Goal: Information Seeking & Learning: Learn about a topic

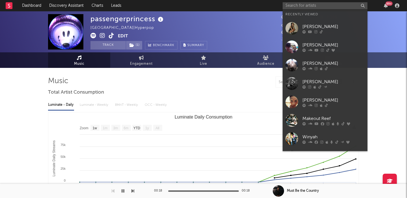
select select "1w"
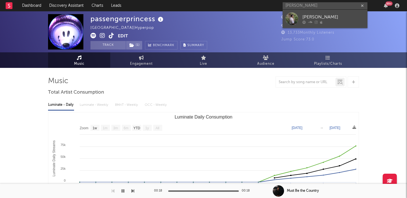
type input "[PERSON_NAME]"
click at [322, 15] on div "[PERSON_NAME]" at bounding box center [333, 17] width 62 height 7
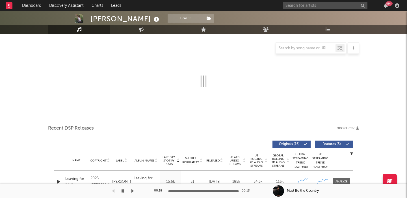
select select "1w"
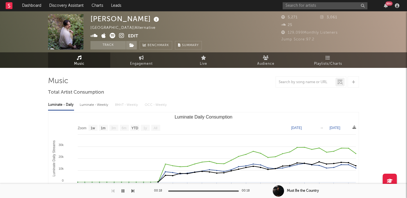
click at [118, 19] on div "[PERSON_NAME]" at bounding box center [125, 18] width 70 height 9
click at [299, 5] on input "text" at bounding box center [325, 5] width 85 height 7
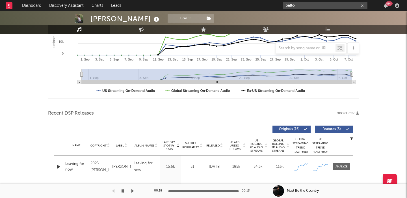
click at [313, 6] on input "bello" at bounding box center [325, 5] width 85 height 7
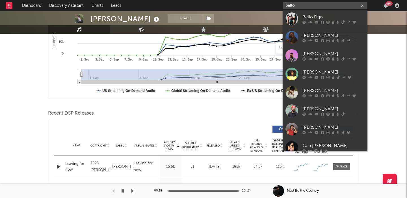
click at [313, 6] on input "bello" at bounding box center [325, 5] width 85 height 7
paste input "[URL][DOMAIN_NAME]"
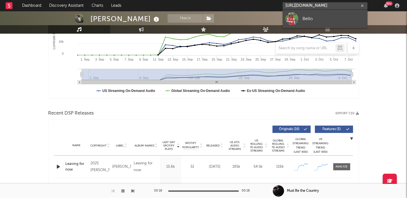
type input "[URL][DOMAIN_NAME]"
click at [330, 18] on div "Bello" at bounding box center [333, 18] width 62 height 7
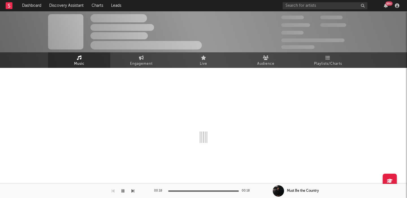
select select "1w"
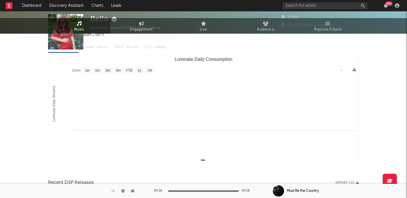
scroll to position [148, 0]
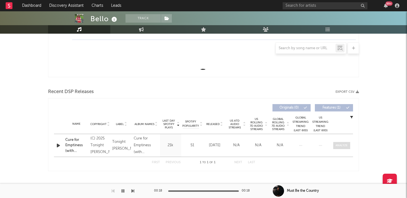
click at [341, 146] on div at bounding box center [341, 145] width 12 height 4
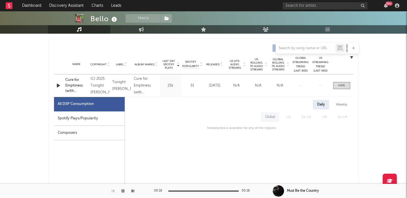
scroll to position [208, 0]
click at [87, 116] on div "Spotify Plays/Popularity" at bounding box center [89, 118] width 71 height 14
select select "1w"
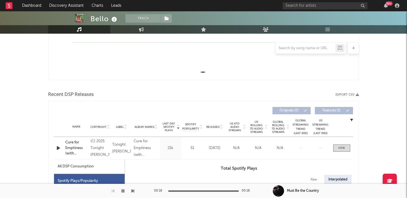
scroll to position [0, 0]
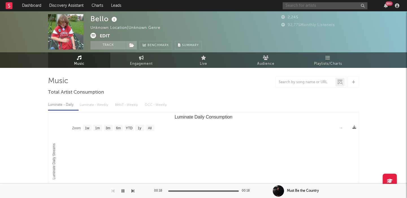
click at [291, 5] on input "text" at bounding box center [325, 5] width 85 height 7
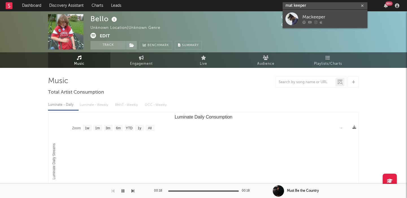
type input "mat keeper"
click at [324, 16] on div "Mackeeper" at bounding box center [333, 17] width 62 height 7
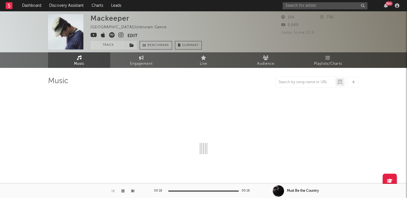
select select "1w"
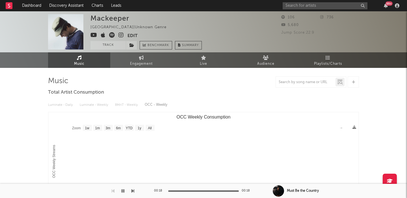
click at [122, 37] on icon at bounding box center [120, 35] width 5 height 6
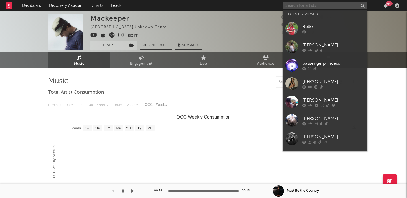
click at [293, 9] on input "text" at bounding box center [325, 5] width 85 height 7
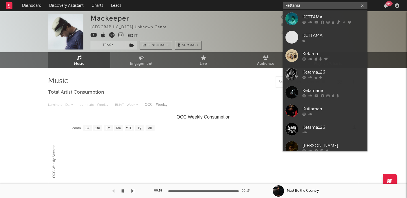
type input "kettama"
click at [310, 15] on div "KETTAMA" at bounding box center [333, 17] width 62 height 7
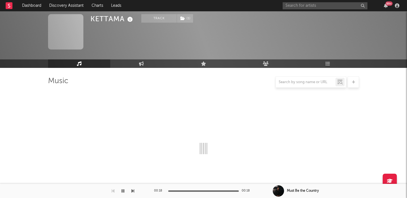
select select "6m"
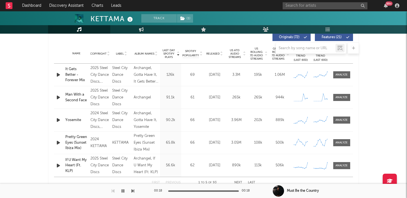
click at [217, 52] on div at bounding box center [203, 47] width 311 height 11
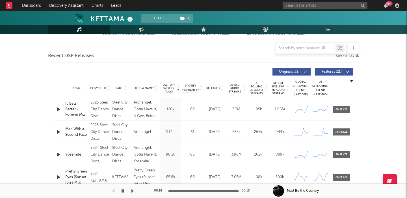
scroll to position [171, 0]
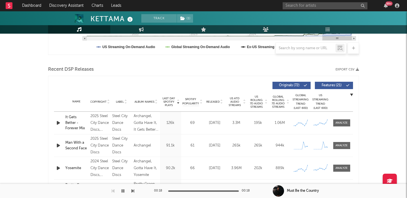
click at [210, 98] on div "Name Copyright Label Album Names Composer Names 7 Day Spotify Plays Last Day Sp…" at bounding box center [203, 102] width 299 height 20
click at [212, 102] on span "Released" at bounding box center [212, 101] width 13 height 3
click at [333, 84] on span "Features ( 21 )" at bounding box center [331, 85] width 26 height 3
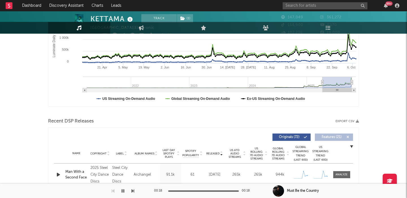
scroll to position [0, 0]
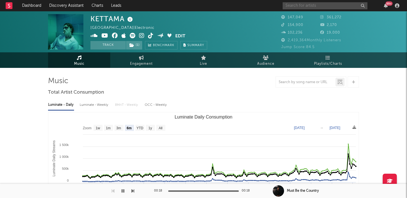
click at [321, 6] on input "text" at bounding box center [325, 5] width 85 height 7
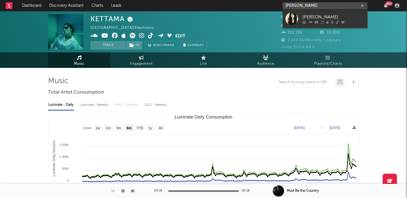
type input "[PERSON_NAME]"
click at [332, 13] on link "[PERSON_NAME]" at bounding box center [325, 19] width 85 height 18
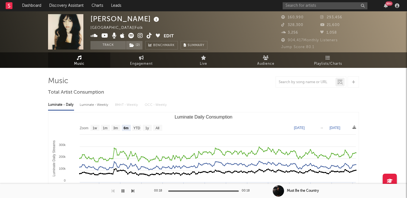
click at [158, 127] on text "All" at bounding box center [157, 128] width 4 height 4
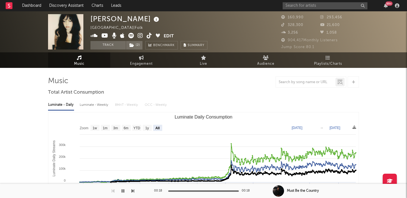
select select "All"
type input "[DATE]"
click at [88, 99] on div "Luminate - Daily Luminate - Weekly BMAT - Weekly OCC - Weekly Zoom 1w 1m 3m 6m …" at bounding box center [203, 162] width 311 height 130
click at [93, 106] on div "Luminate - Weekly" at bounding box center [95, 105] width 30 height 10
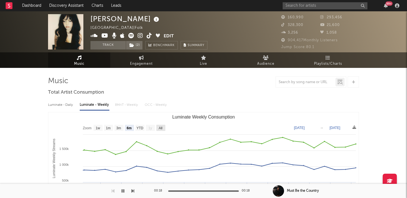
click at [158, 125] on rect "Luminate Weekly Consumption" at bounding box center [160, 128] width 9 height 6
select select "All"
type input "[DATE]"
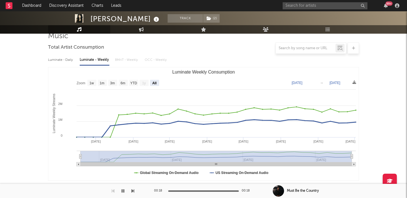
scroll to position [188, 0]
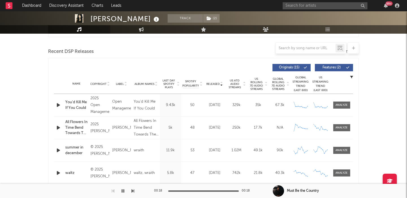
click at [330, 68] on span "Features ( 2 )" at bounding box center [331, 67] width 26 height 3
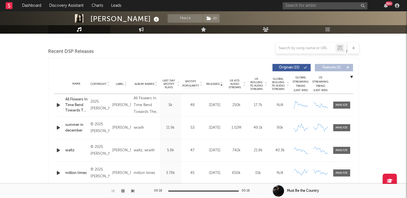
click at [264, 83] on div at bounding box center [265, 84] width 3 height 14
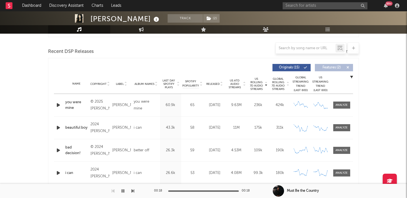
click at [213, 83] on span "Released" at bounding box center [212, 83] width 13 height 3
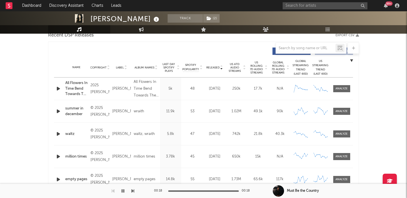
scroll to position [208, 0]
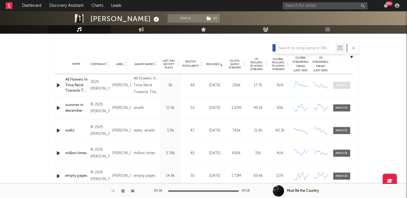
click at [336, 86] on div at bounding box center [341, 85] width 12 height 4
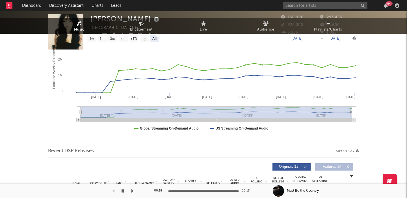
scroll to position [0, 0]
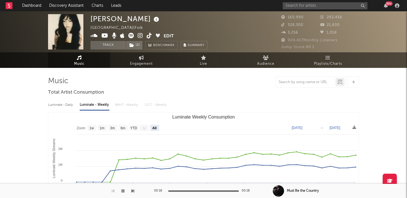
select select "1w"
click at [71, 109] on div "Luminate - Daily" at bounding box center [61, 105] width 26 height 10
select select "6m"
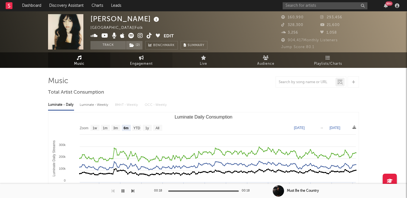
click at [138, 58] on link "Engagement" at bounding box center [141, 60] width 62 height 16
select select "1w"
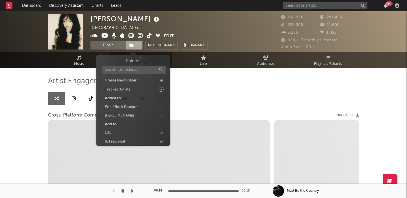
click at [137, 48] on span "( 2 )" at bounding box center [134, 45] width 17 height 8
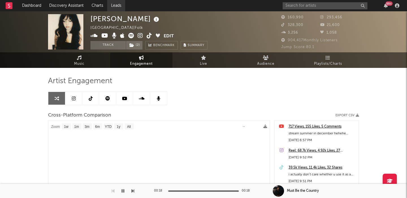
select select "1m"
